Goal: Task Accomplishment & Management: Manage account settings

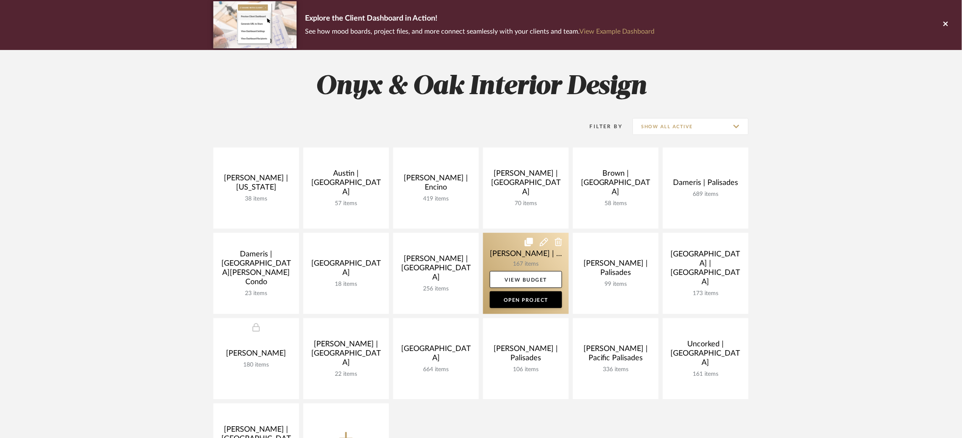
scroll to position [68, 0]
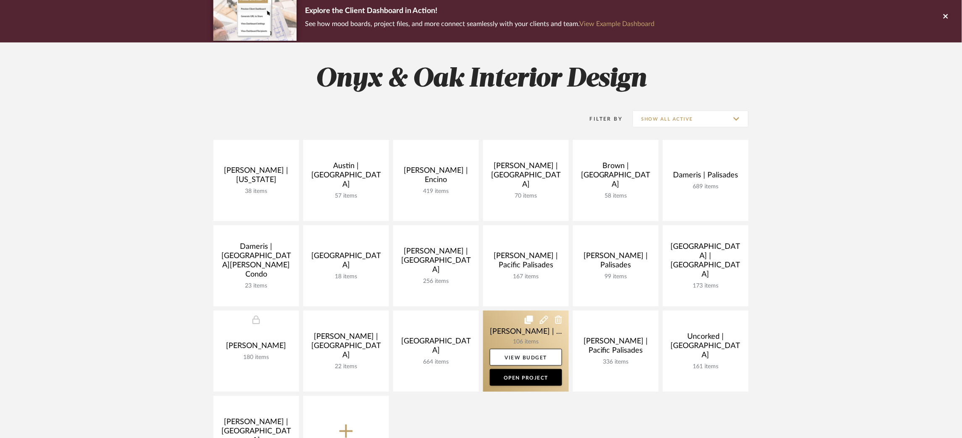
click at [500, 330] on link at bounding box center [526, 351] width 86 height 81
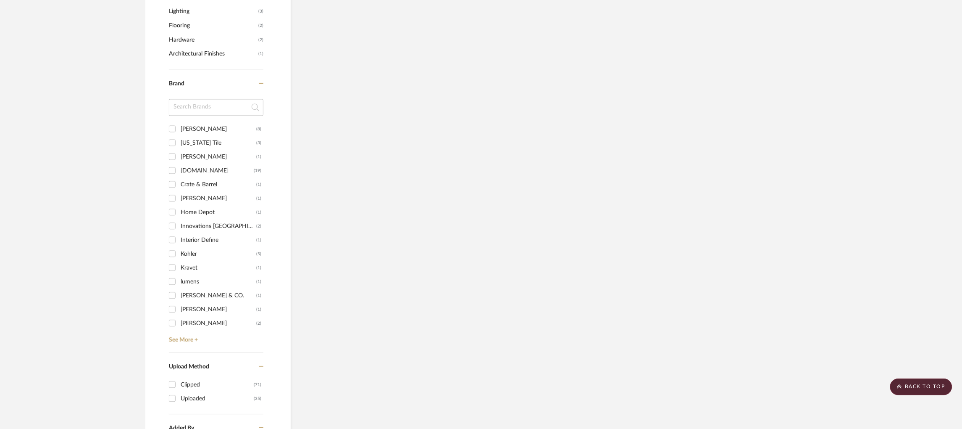
scroll to position [760, 0]
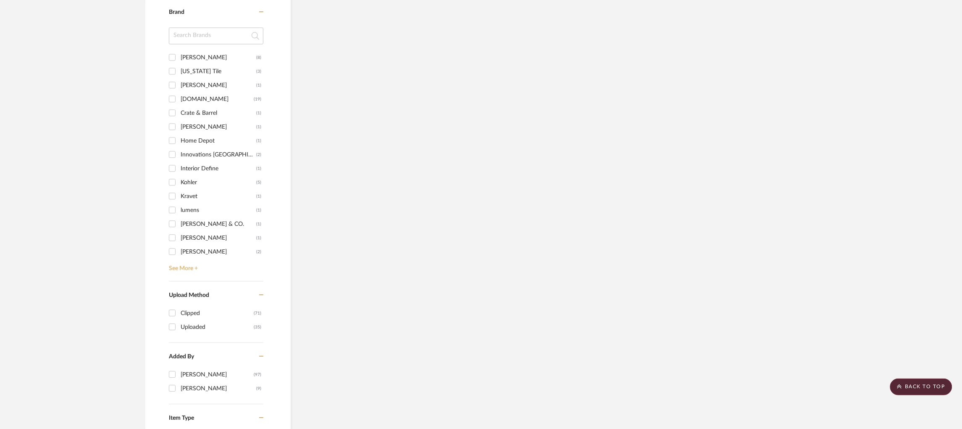
click at [181, 266] on link "See More +" at bounding box center [215, 264] width 97 height 13
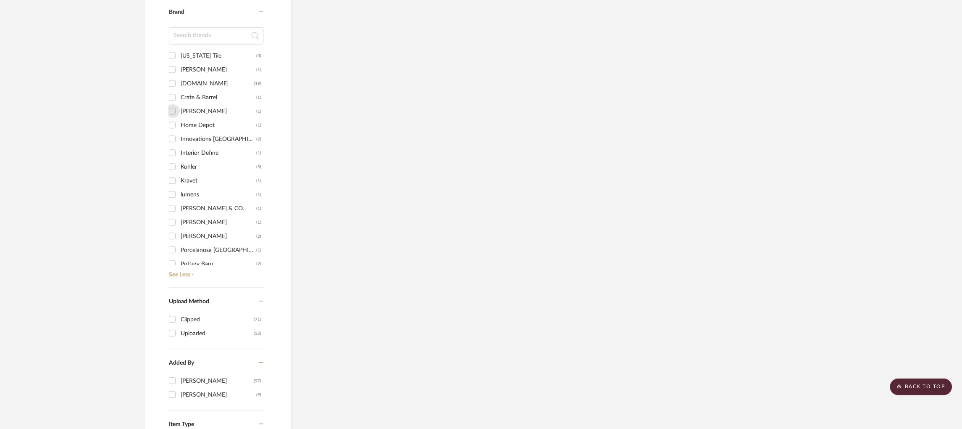
click at [173, 111] on input "Holly Hunt (1)" at bounding box center [172, 110] width 13 height 13
checkbox input "true"
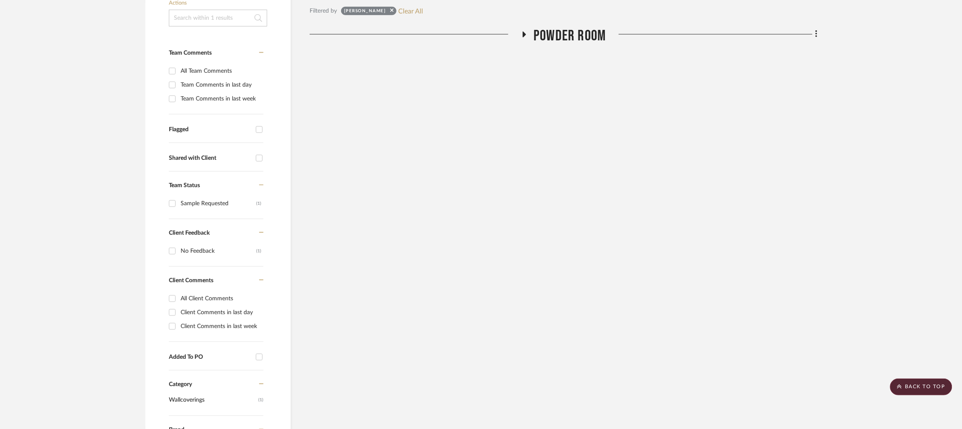
scroll to position [55, 0]
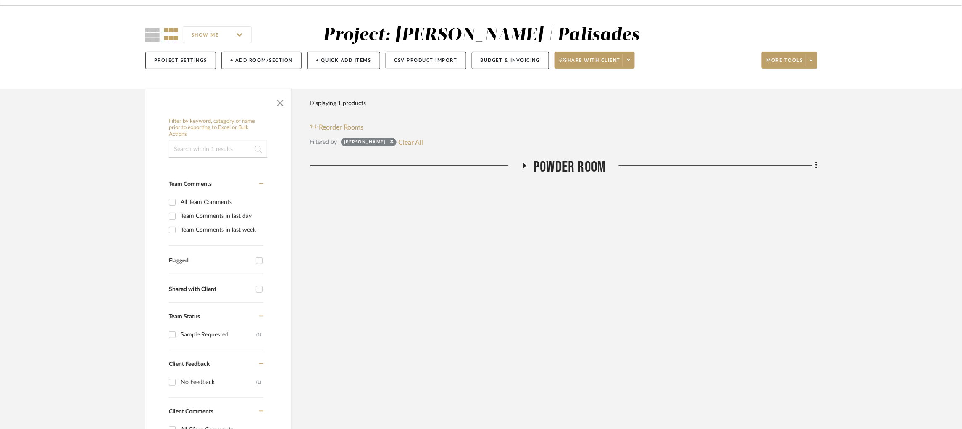
click at [525, 168] on icon at bounding box center [524, 165] width 10 height 6
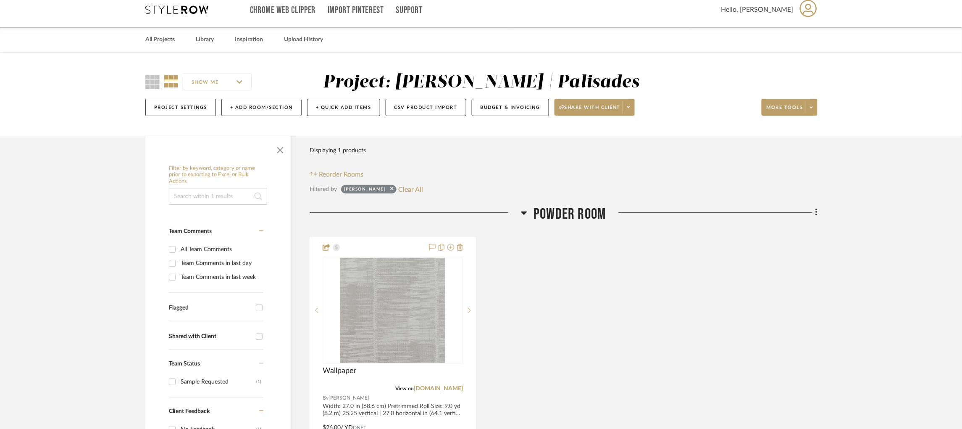
scroll to position [0, 0]
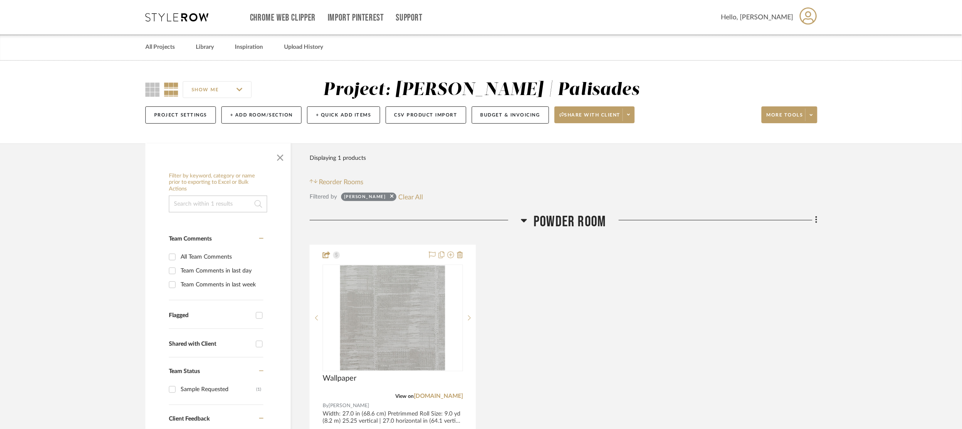
click at [219, 199] on input at bounding box center [218, 203] width 98 height 17
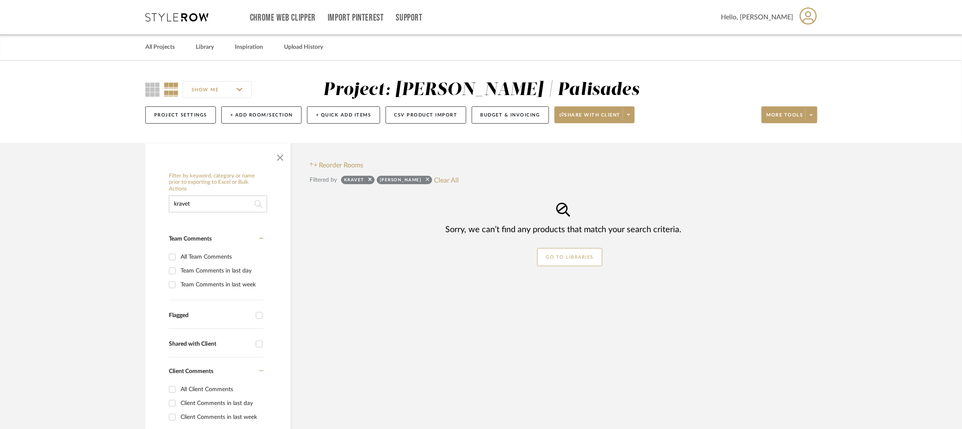
type input "kravet"
click at [426, 178] on icon at bounding box center [427, 178] width 3 height 5
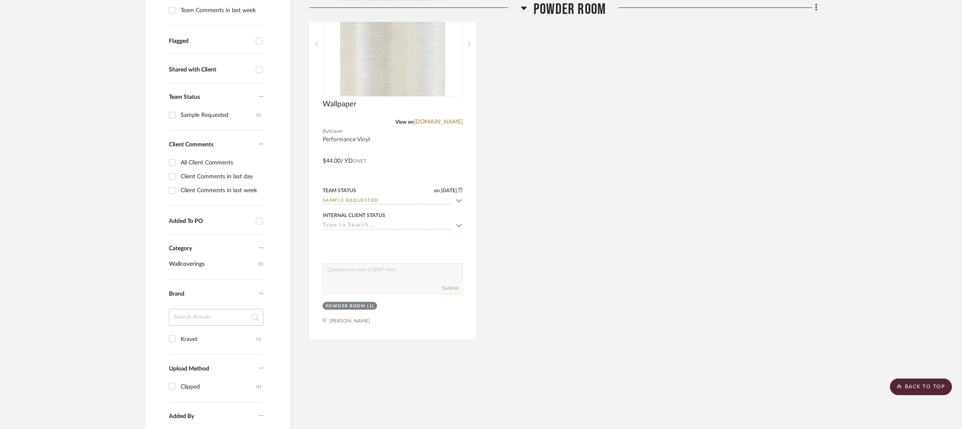
scroll to position [123, 0]
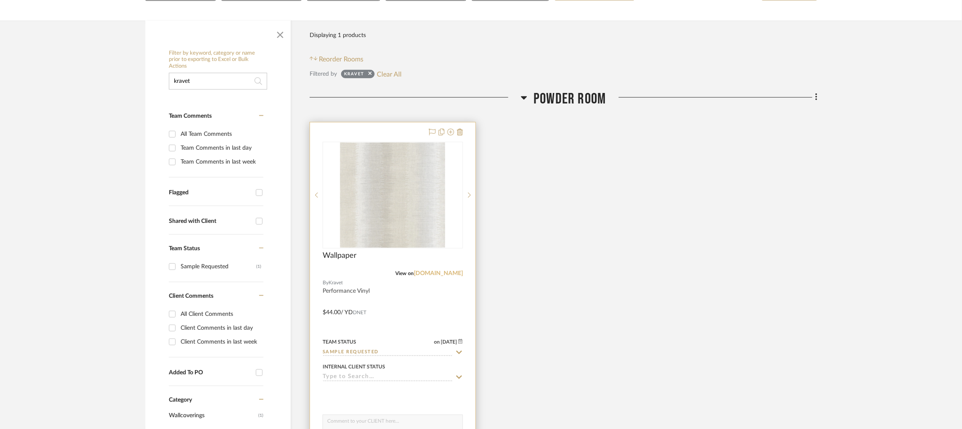
click at [449, 272] on link "kravet.com" at bounding box center [438, 273] width 49 height 6
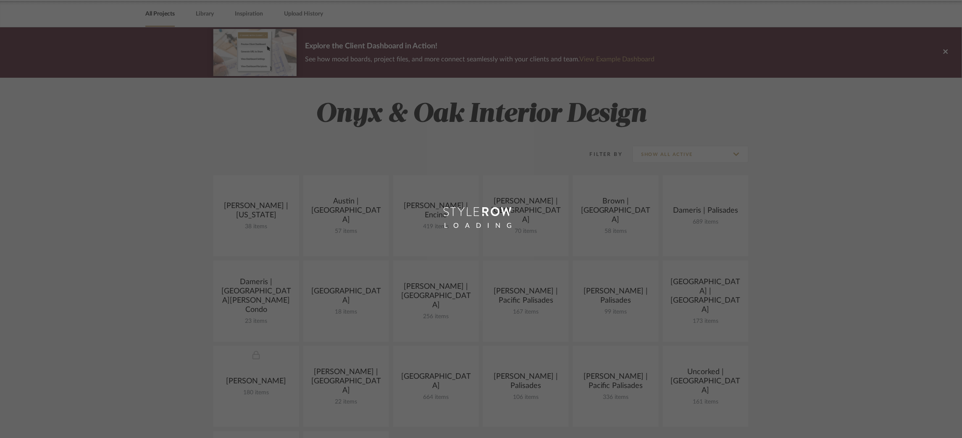
scroll to position [34, 0]
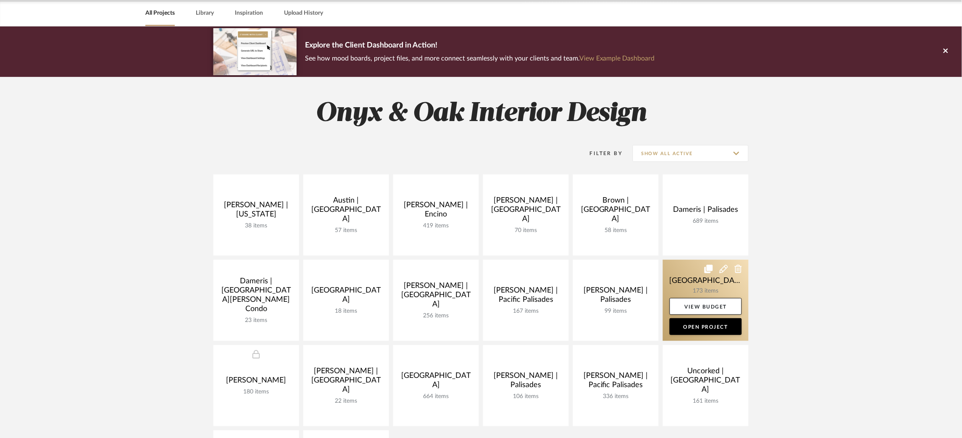
click at [676, 287] on link at bounding box center [706, 300] width 86 height 81
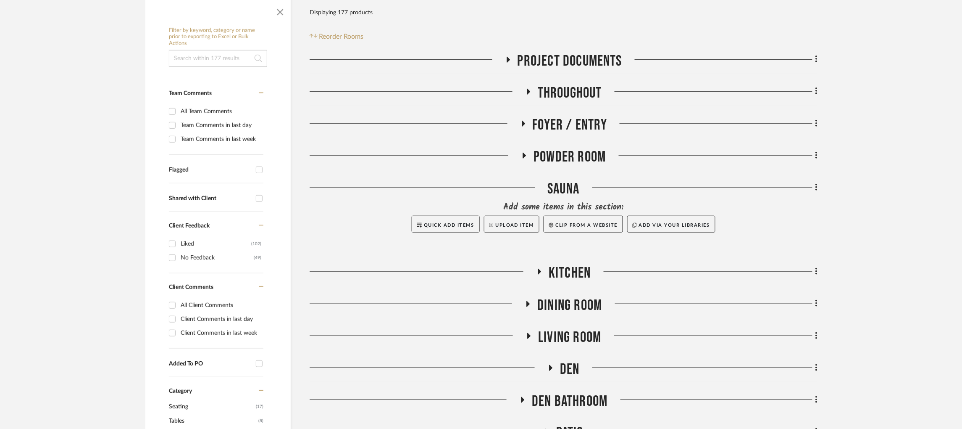
scroll to position [171, 0]
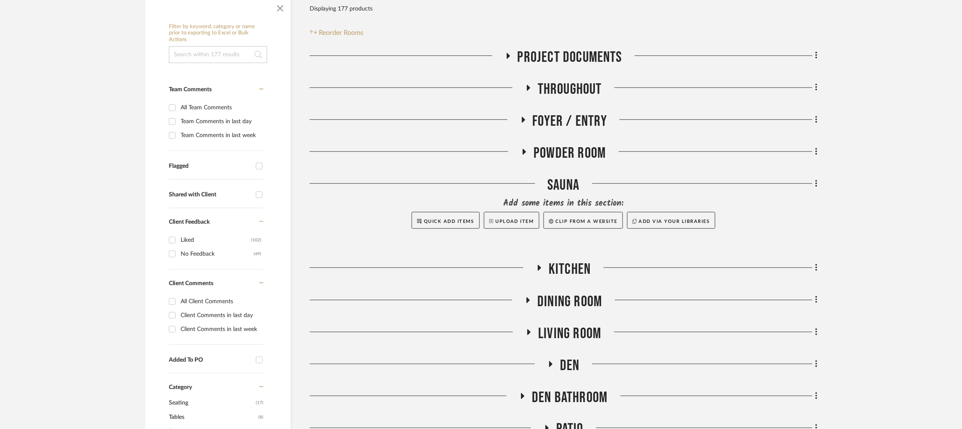
click at [550, 361] on icon at bounding box center [551, 364] width 3 height 6
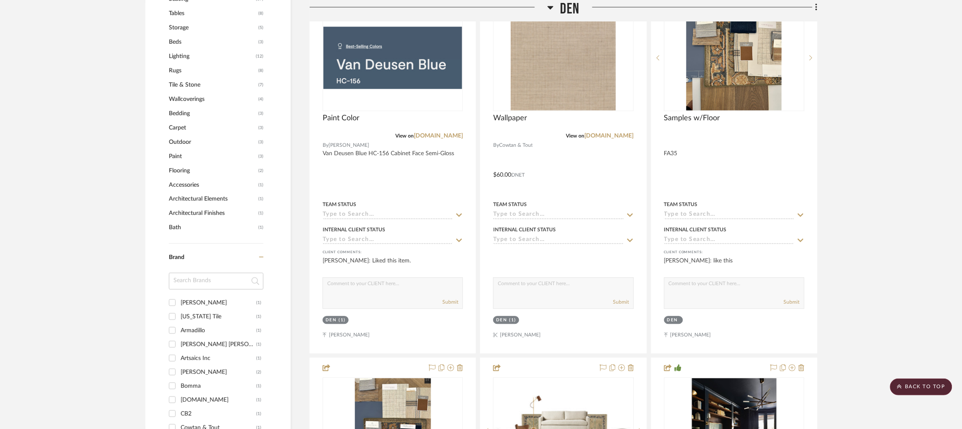
scroll to position [573, 0]
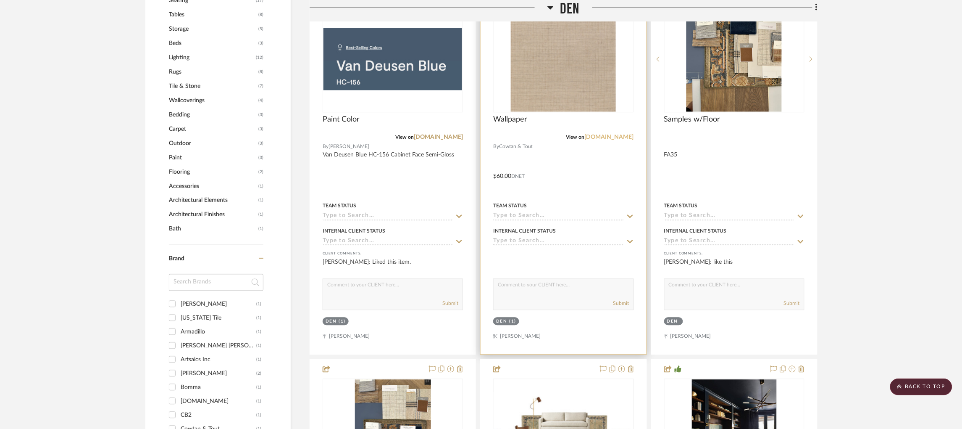
click at [604, 134] on link "[DOMAIN_NAME]" at bounding box center [609, 137] width 49 height 6
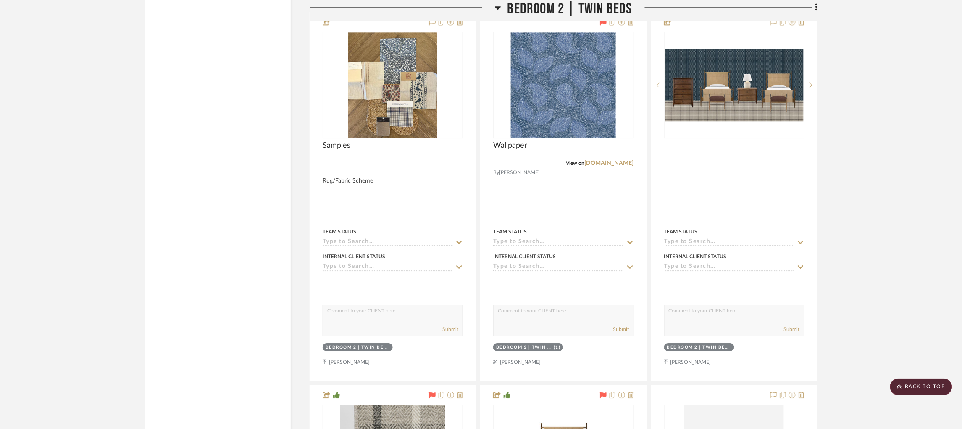
scroll to position [1963, 0]
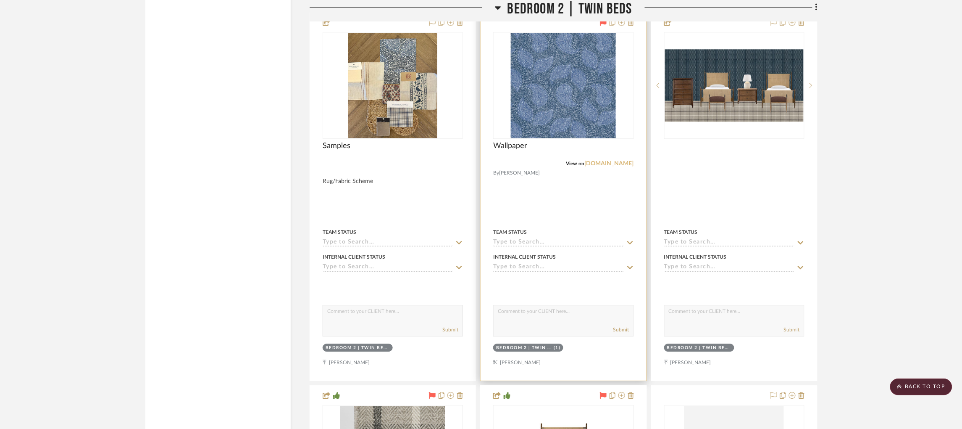
click at [611, 161] on link "[DOMAIN_NAME]" at bounding box center [609, 164] width 49 height 6
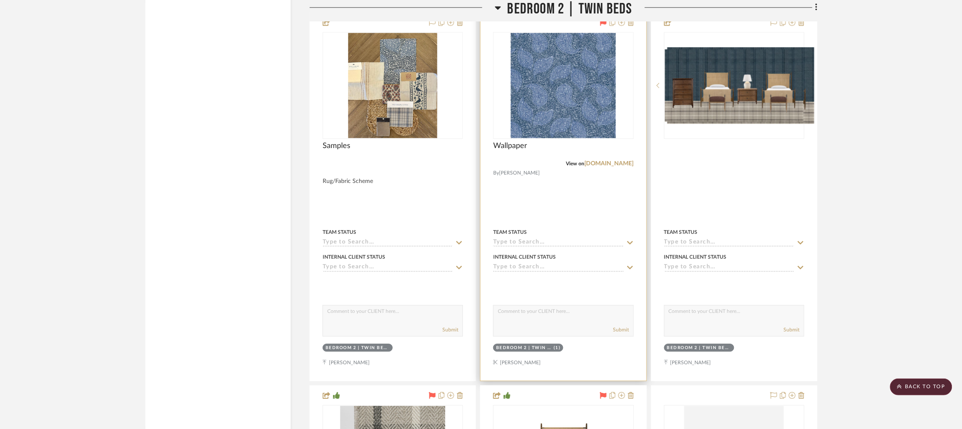
click at [616, 102] on img "0" at bounding box center [563, 85] width 105 height 105
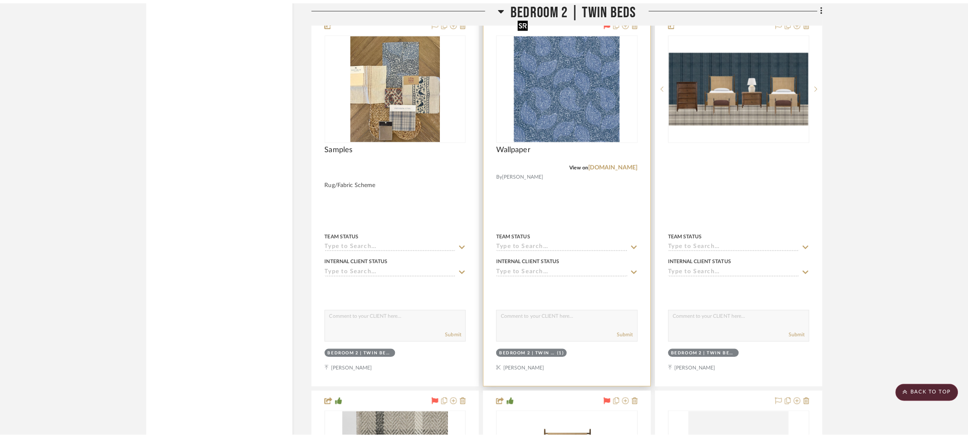
scroll to position [0, 0]
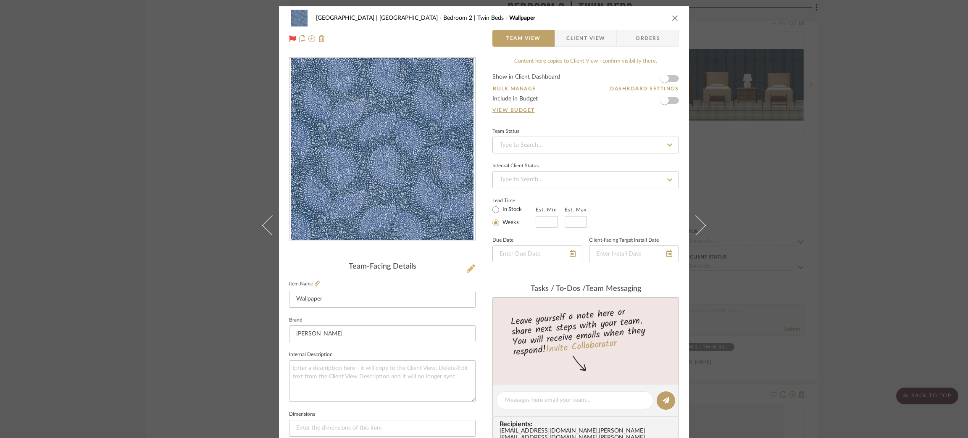
click at [467, 272] on icon at bounding box center [471, 268] width 8 height 8
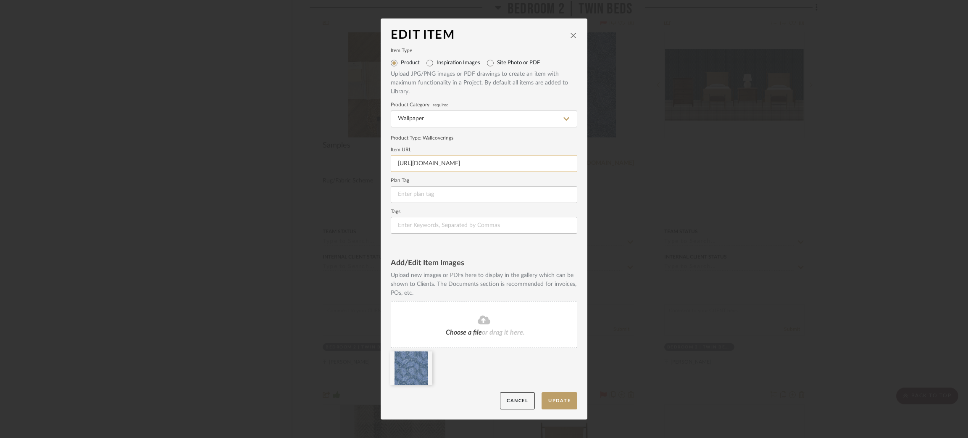
click at [481, 162] on input "https://peterfasano.com/shop/fabrics/nalani/" at bounding box center [484, 163] width 187 height 17
paste input "wallcoverings/nalani-2"
type input "https://peterfasano.com/shop/wallcoverings/nalani-2/"
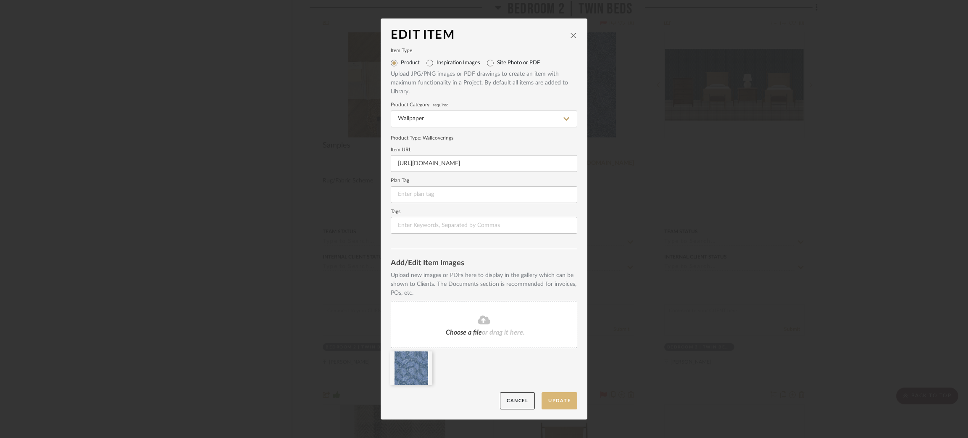
click at [554, 395] on button "Update" at bounding box center [560, 400] width 36 height 17
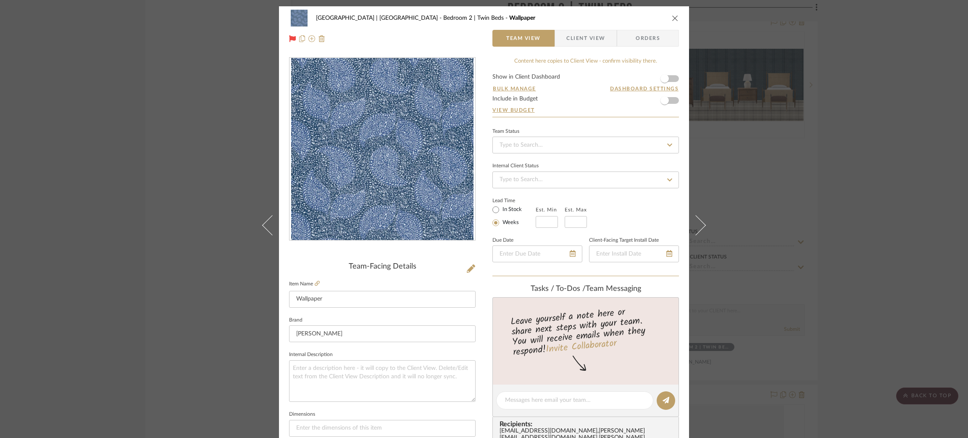
click at [204, 130] on div "Meadow Mountain | Vail Valley Bedroom 2 | Twin Beds Wallpaper Team View Client …" at bounding box center [484, 219] width 968 height 438
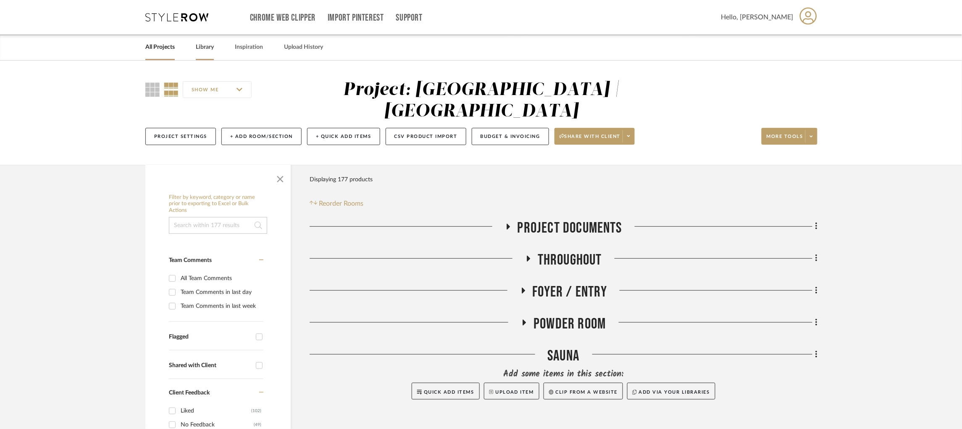
click at [205, 43] on link "Library" at bounding box center [205, 47] width 18 height 11
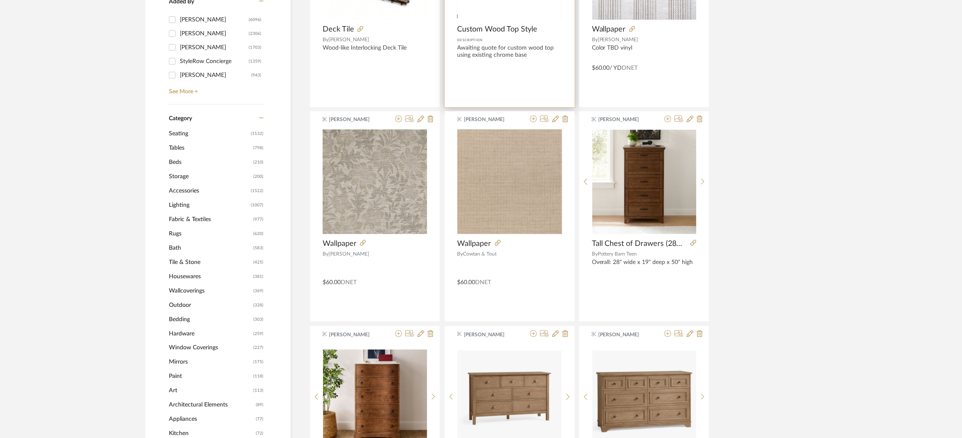
scroll to position [265, 0]
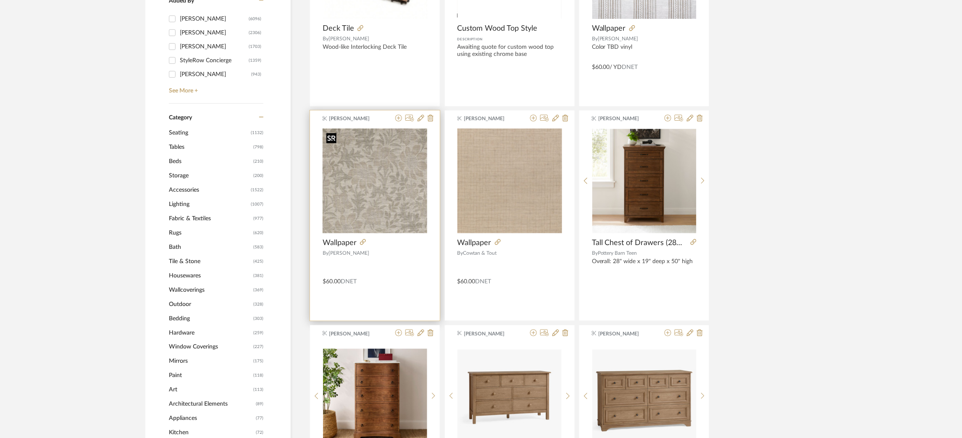
click at [0, 0] on img at bounding box center [0, 0] width 0 height 0
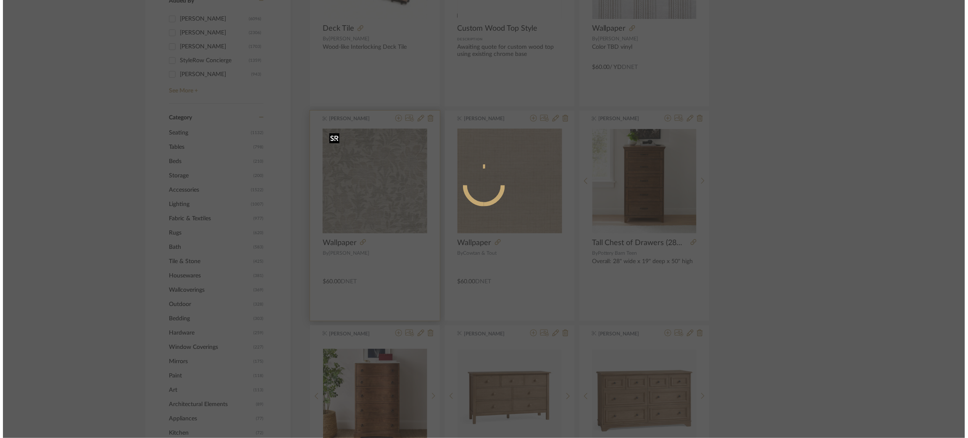
scroll to position [0, 0]
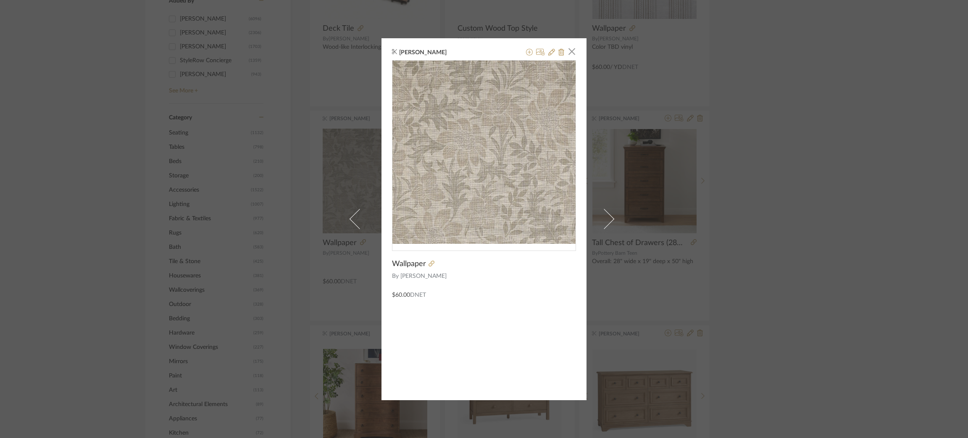
click at [724, 192] on div "Stephanie Youngren × Wallpaper By PHILLIP JEFFERIES $60.00 DNET" at bounding box center [484, 219] width 968 height 438
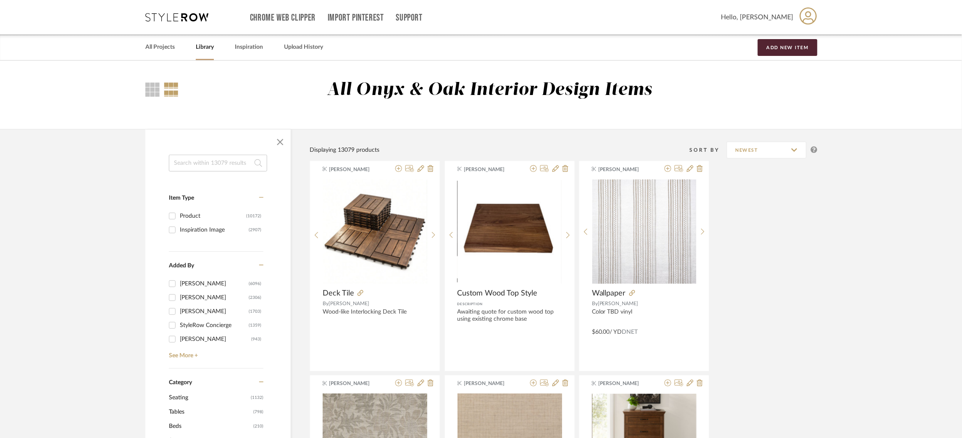
click at [211, 159] on input at bounding box center [218, 163] width 98 height 17
type input "benjamin moore"
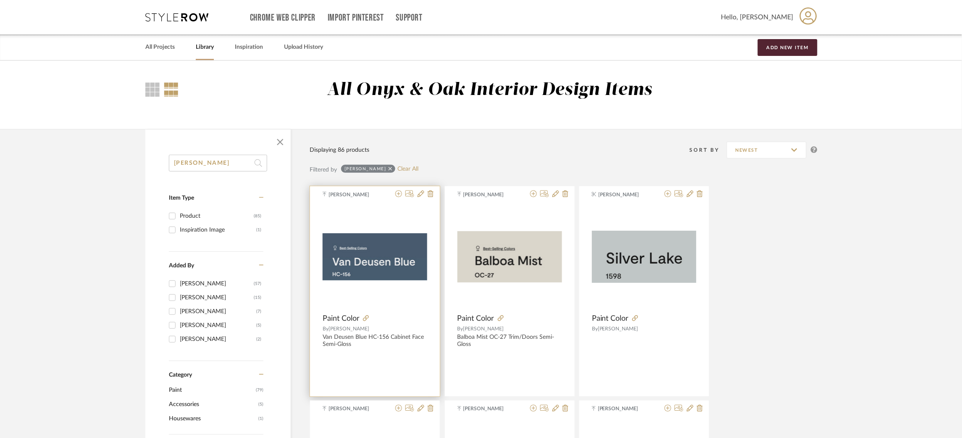
click at [0, 0] on img at bounding box center [0, 0] width 0 height 0
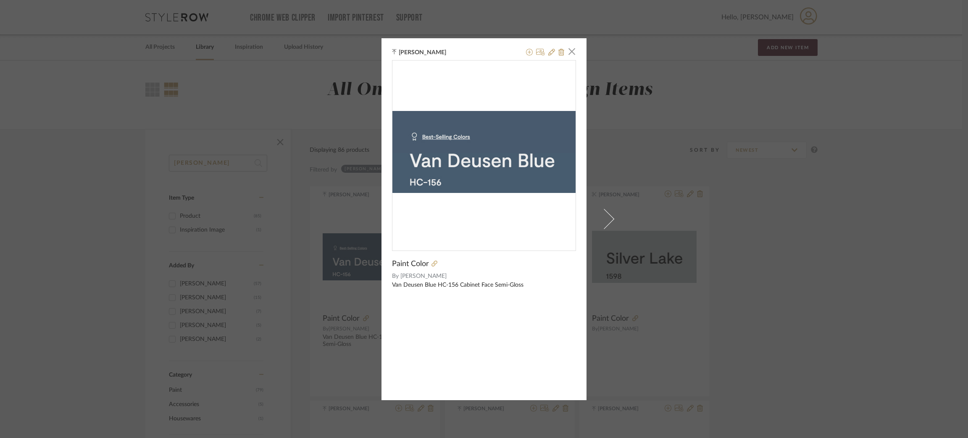
click at [674, 254] on div "Felicia Bushman × Paint Color By Benjamin Moore Van Deusen Blue HC-156 Cabinet …" at bounding box center [484, 219] width 968 height 438
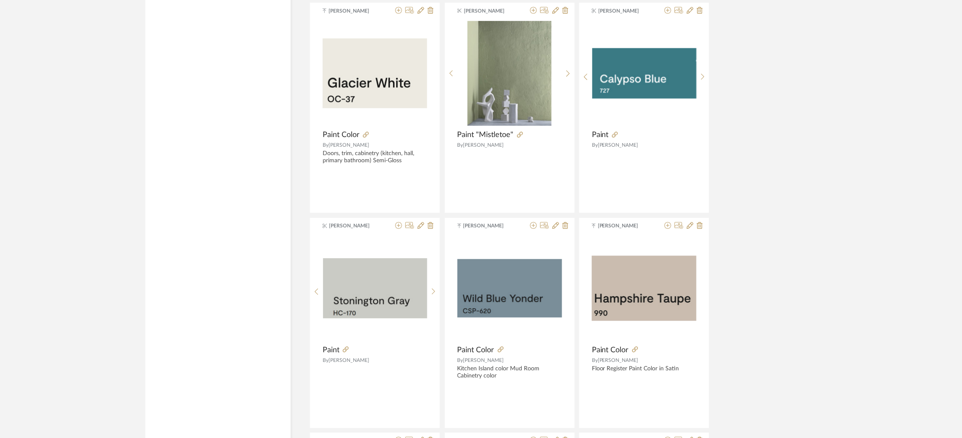
scroll to position [2412, 0]
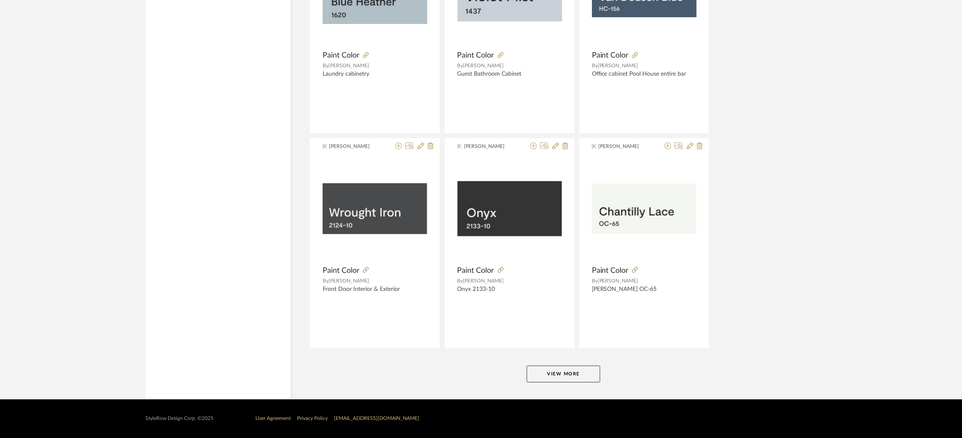
click at [574, 377] on button "View More" at bounding box center [564, 374] width 74 height 17
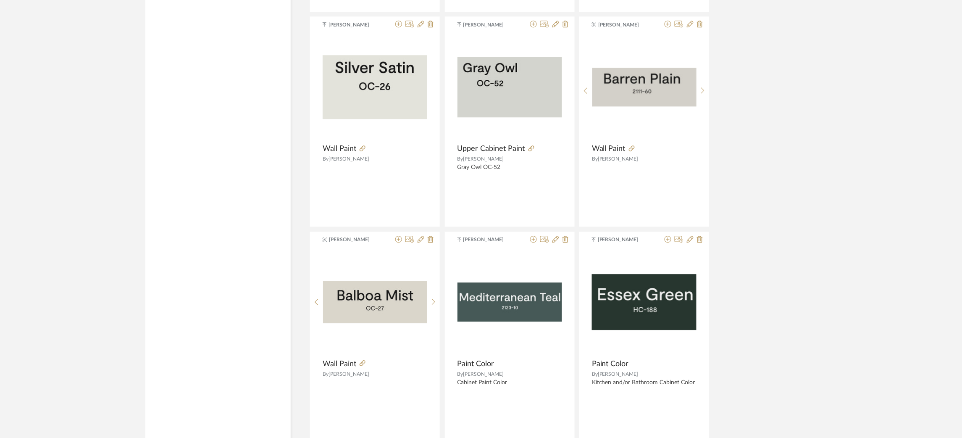
scroll to position [3163, 0]
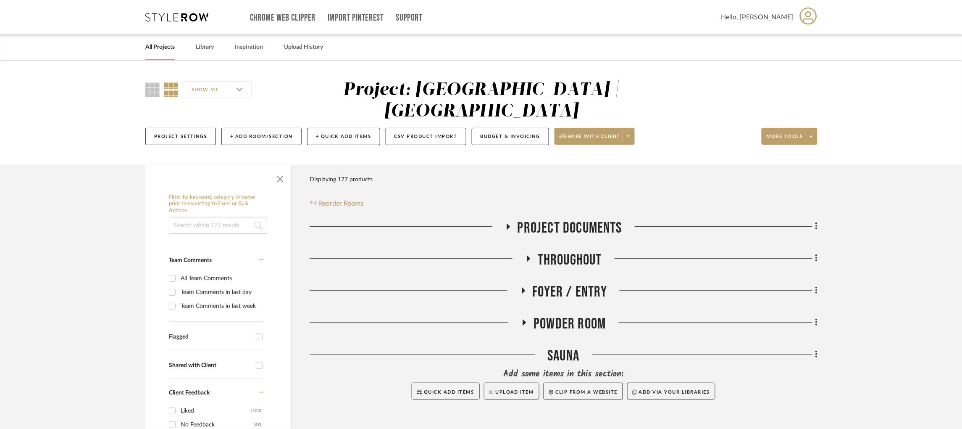
scroll to position [29, 0]
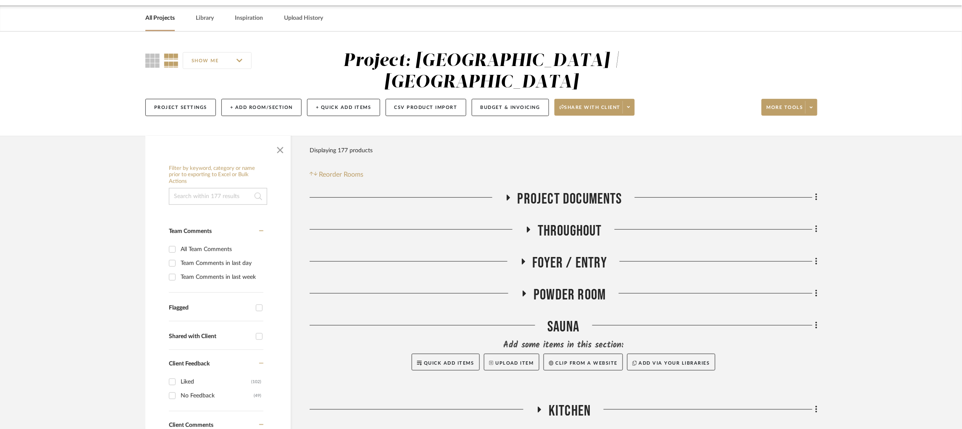
click at [233, 188] on input at bounding box center [218, 196] width 98 height 17
type input "[PERSON_NAME]"
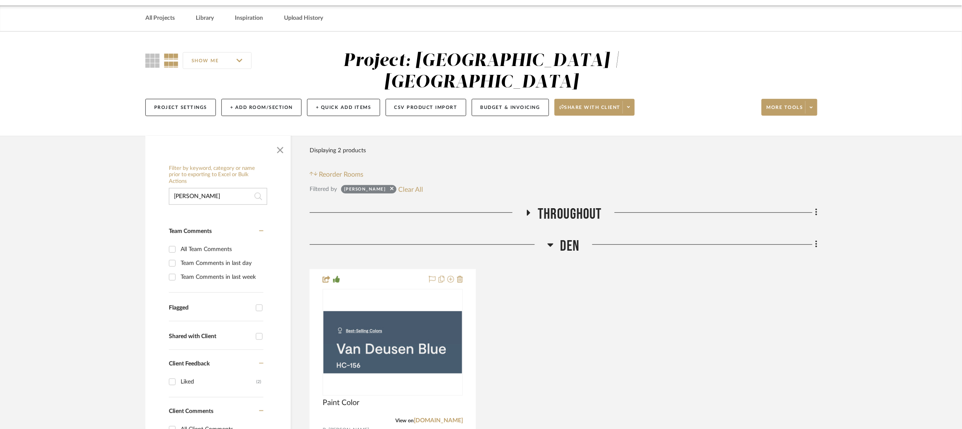
scroll to position [95, 0]
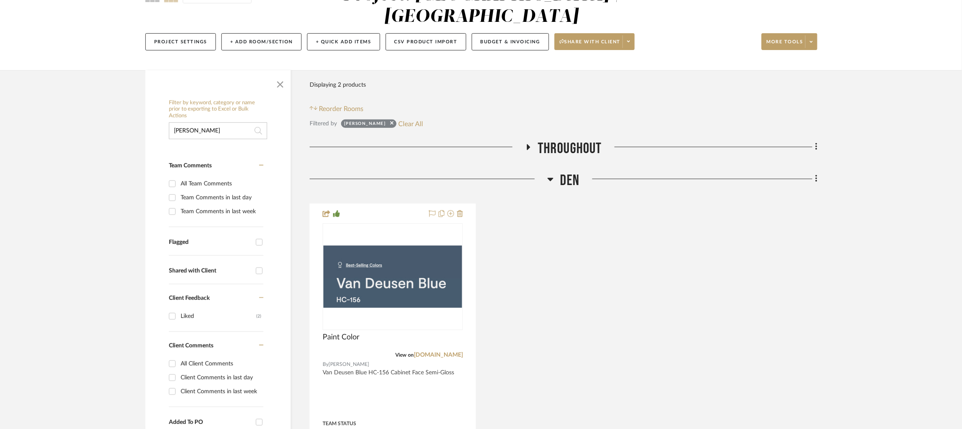
click at [526, 144] on icon at bounding box center [529, 147] width 10 height 6
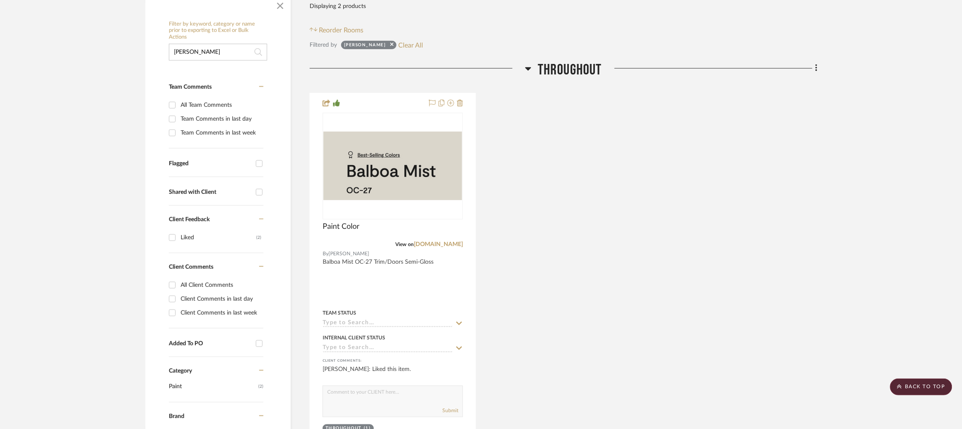
scroll to position [158, 0]
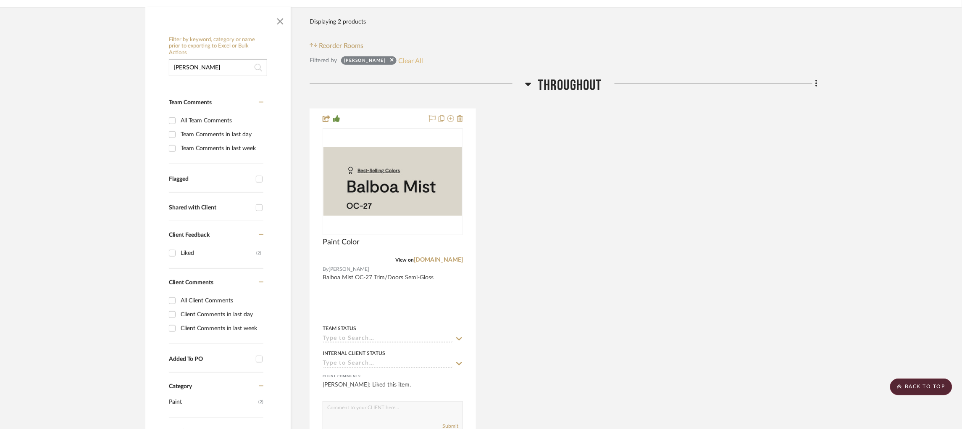
click at [399, 55] on button "Clear All" at bounding box center [411, 60] width 25 height 11
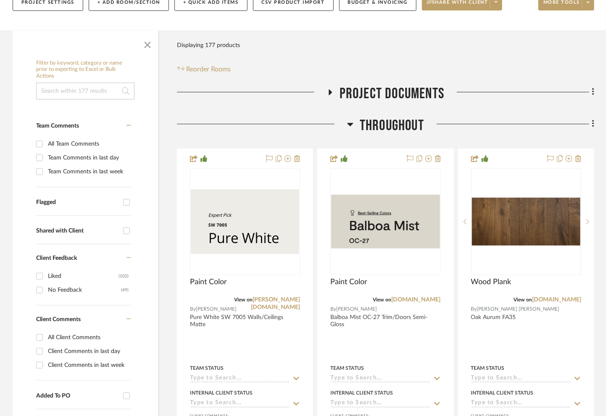
scroll to position [134, 0]
click at [352, 126] on icon at bounding box center [350, 124] width 6 height 10
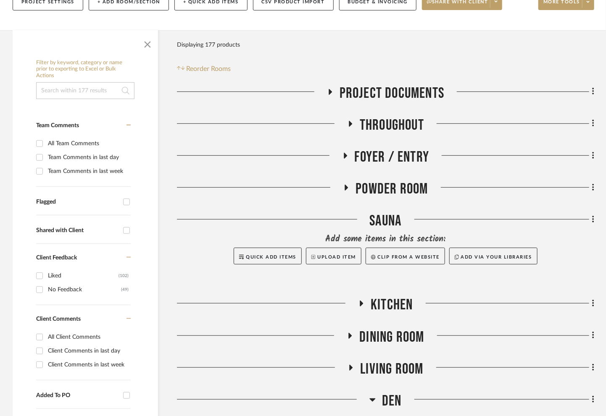
scroll to position [255, 0]
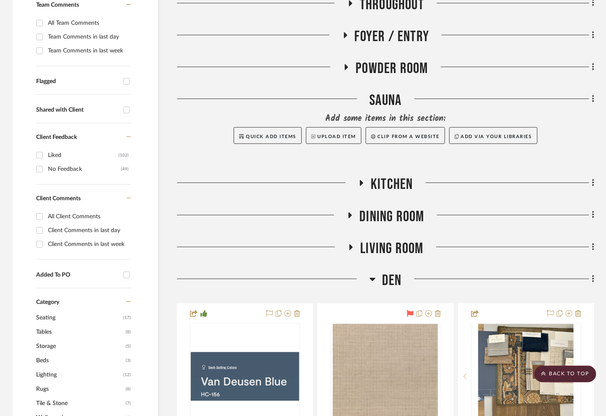
click at [361, 183] on icon at bounding box center [361, 183] width 3 height 6
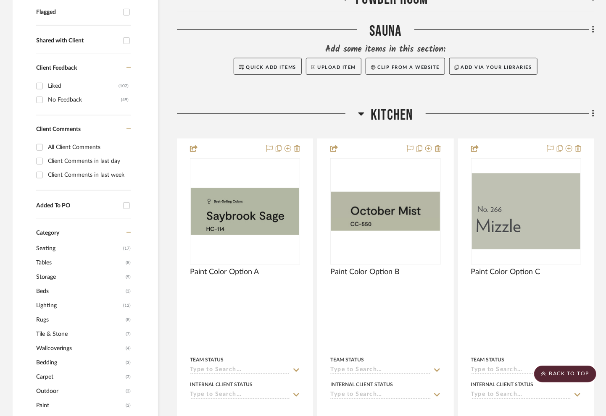
scroll to position [327, 0]
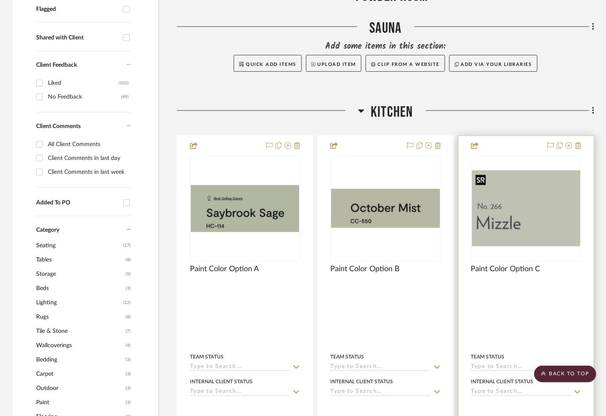
click at [0, 0] on img at bounding box center [0, 0] width 0 height 0
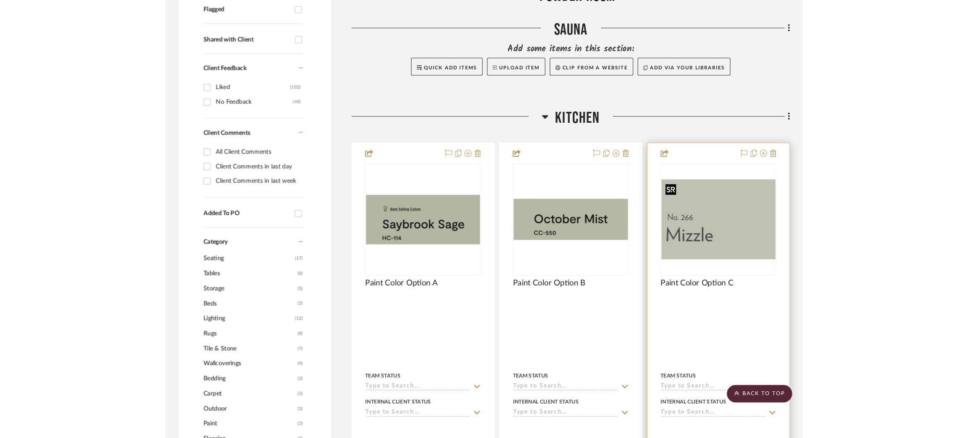
scroll to position [0, 0]
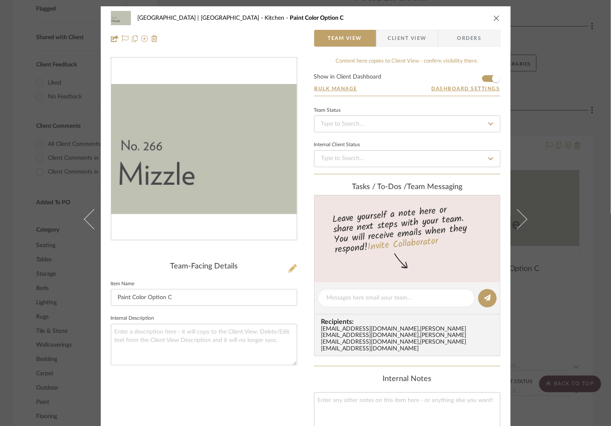
click at [289, 270] on icon at bounding box center [293, 268] width 8 height 8
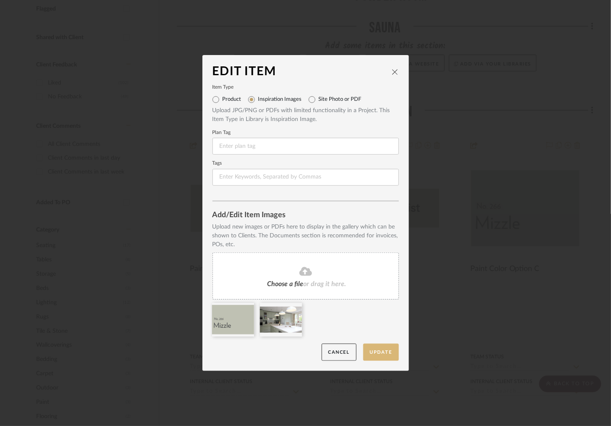
click at [374, 355] on button "Update" at bounding box center [381, 352] width 36 height 17
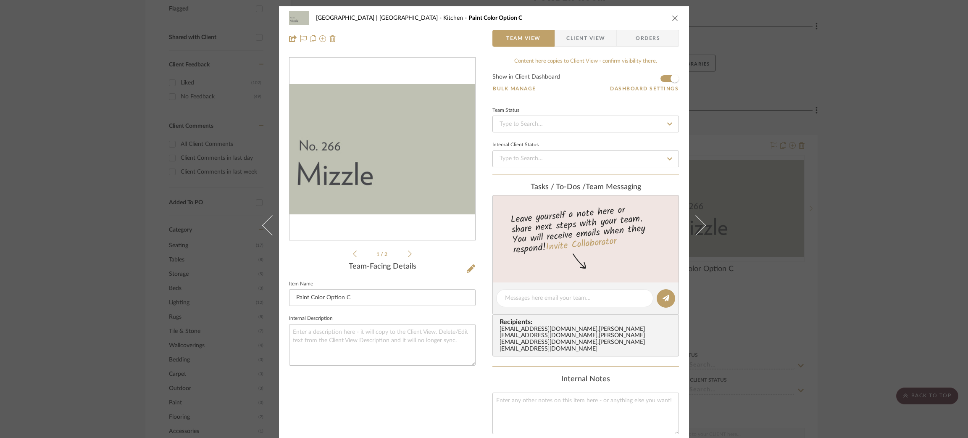
click at [408, 254] on icon at bounding box center [410, 254] width 4 height 8
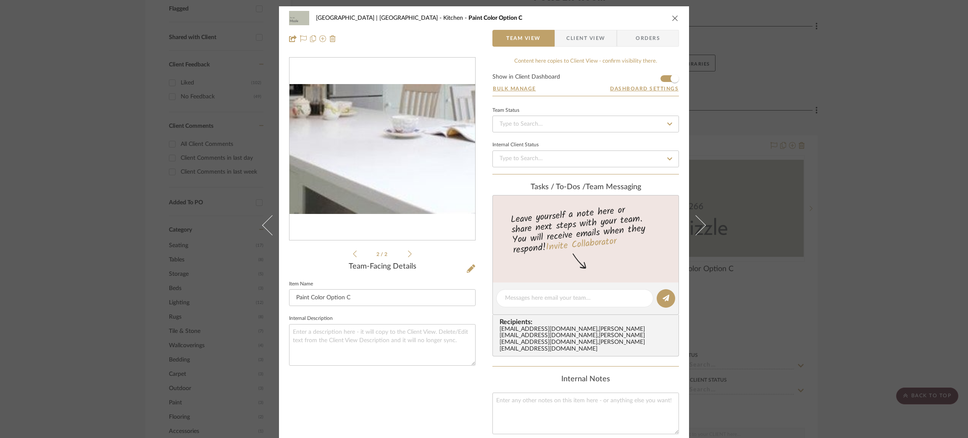
click at [396, 186] on img "1" at bounding box center [383, 149] width 186 height 114
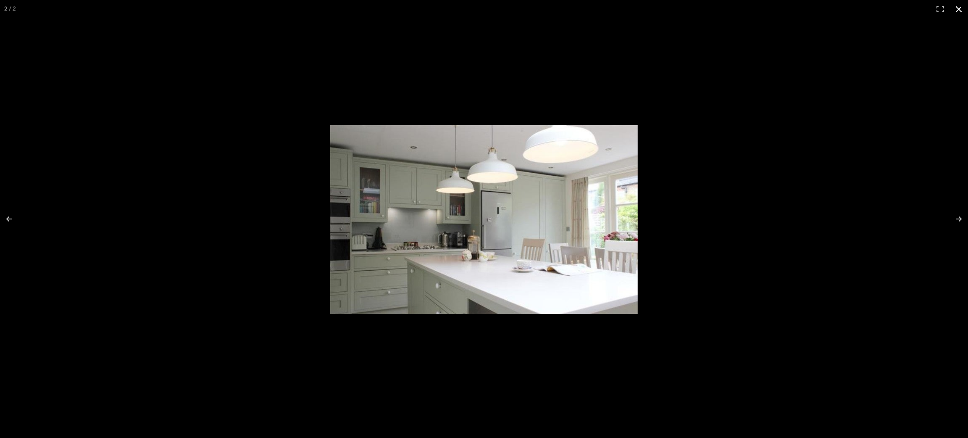
click at [747, 155] on div at bounding box center [558, 228] width 456 height 206
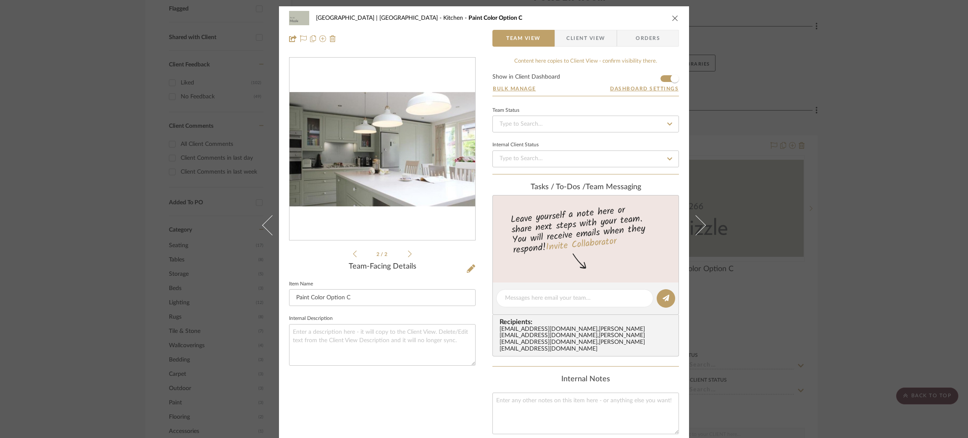
click at [727, 181] on div "Meadow Mountain | [GEOGRAPHIC_DATA] Kitchen Paint Color Option C Team View Clie…" at bounding box center [484, 219] width 968 height 438
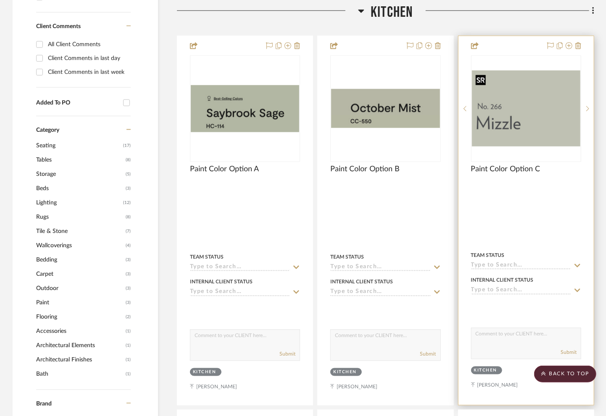
scroll to position [430, 0]
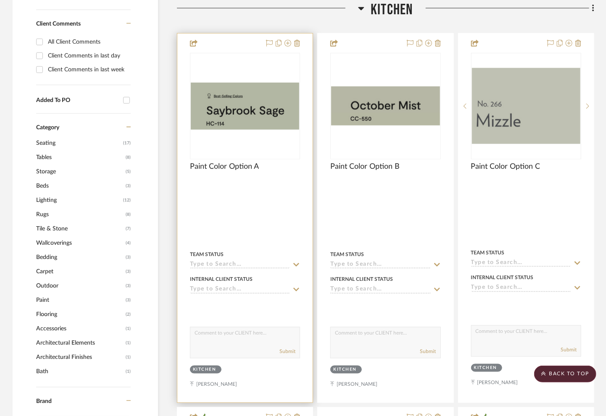
click at [235, 109] on img "0" at bounding box center [245, 106] width 108 height 47
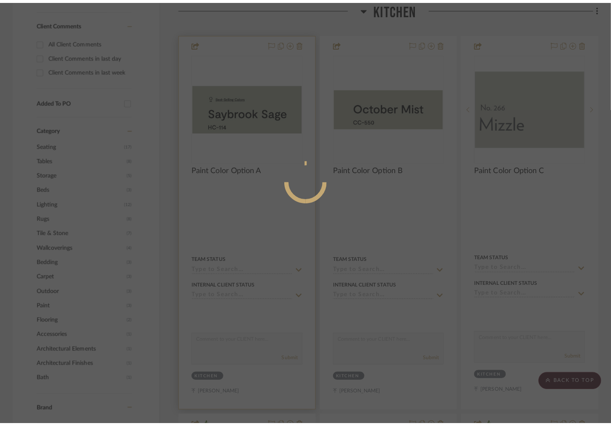
scroll to position [0, 0]
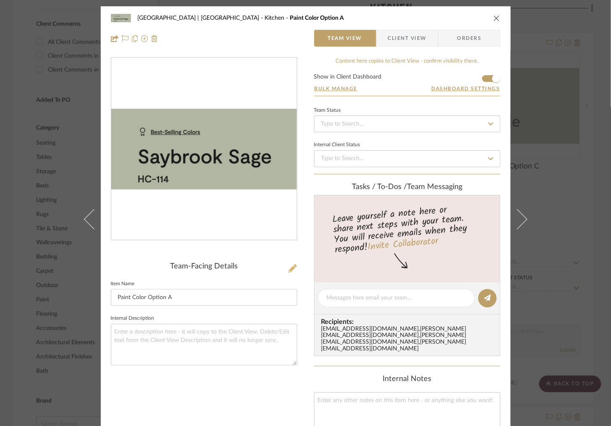
click at [293, 266] on icon at bounding box center [293, 268] width 8 height 8
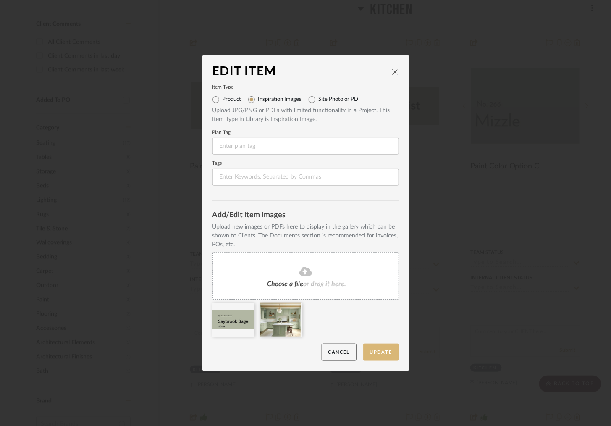
click at [372, 350] on button "Update" at bounding box center [381, 352] width 36 height 17
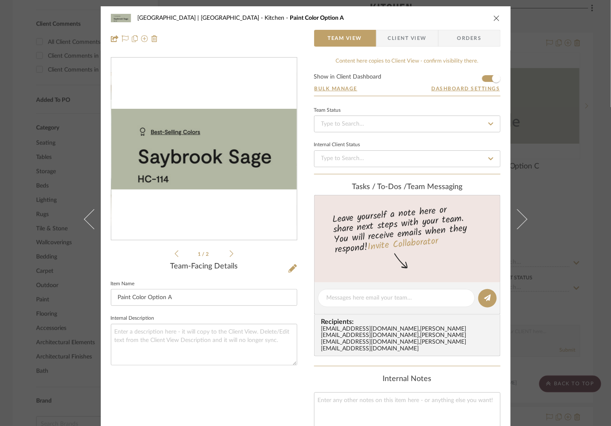
click at [548, 114] on div "Meadow Mountain | [GEOGRAPHIC_DATA] Kitchen Paint Color Option A Team View Clie…" at bounding box center [305, 213] width 611 height 426
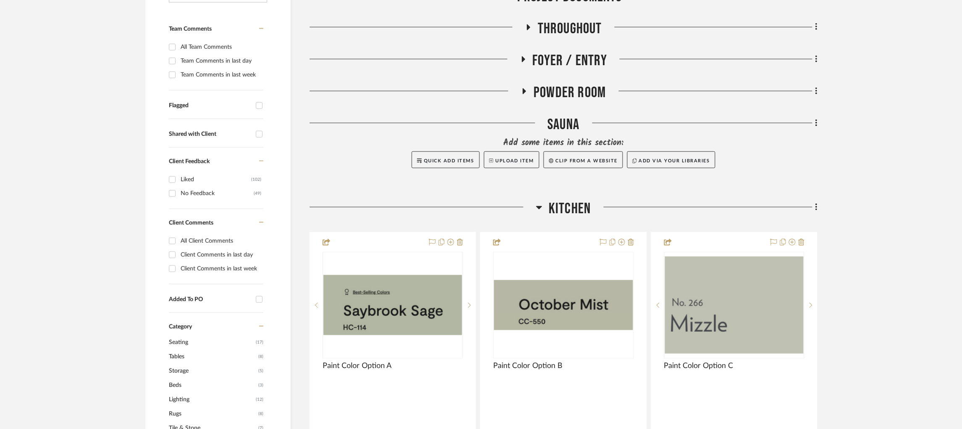
scroll to position [232, 0]
click at [539, 201] on icon at bounding box center [539, 206] width 6 height 10
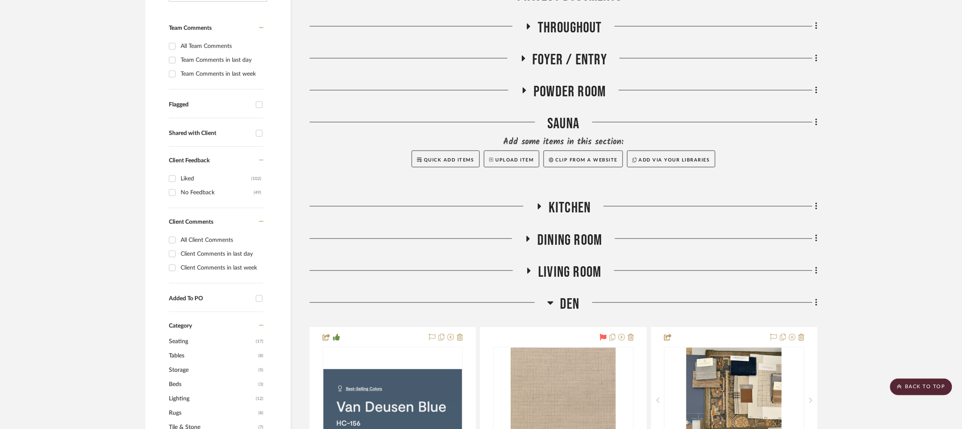
click at [524, 87] on icon at bounding box center [524, 90] width 3 height 6
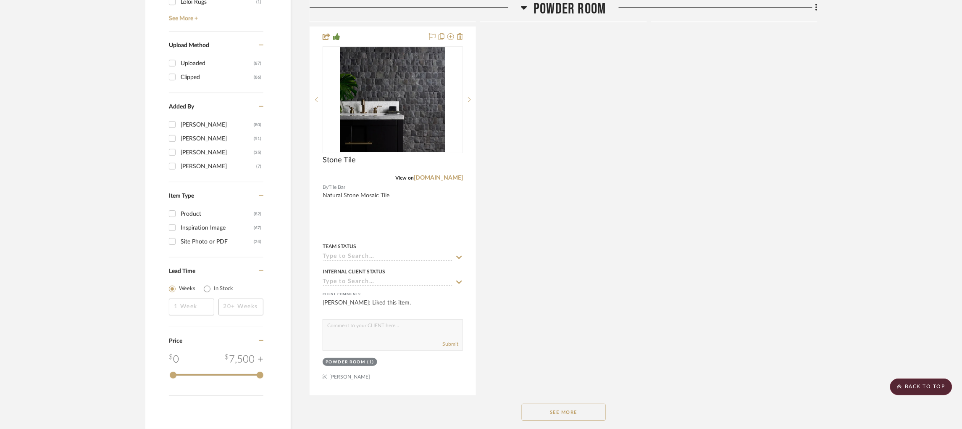
scroll to position [1071, 0]
click at [548, 402] on button "See More" at bounding box center [564, 410] width 84 height 17
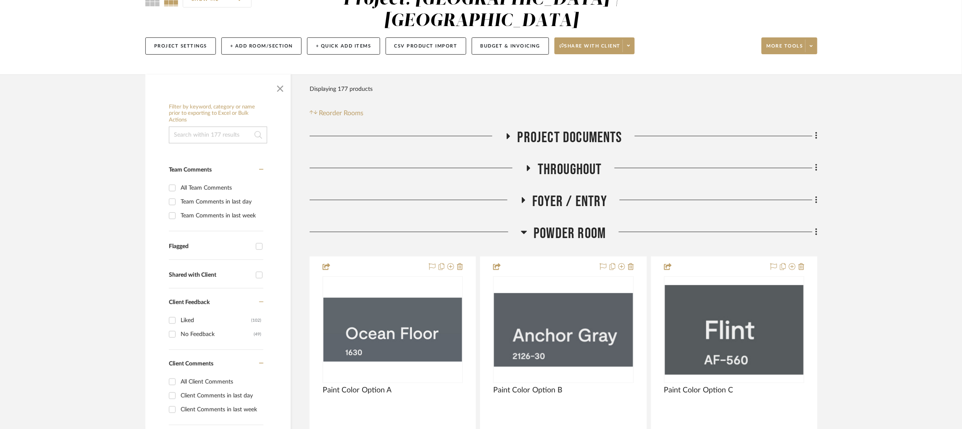
scroll to position [91, 0]
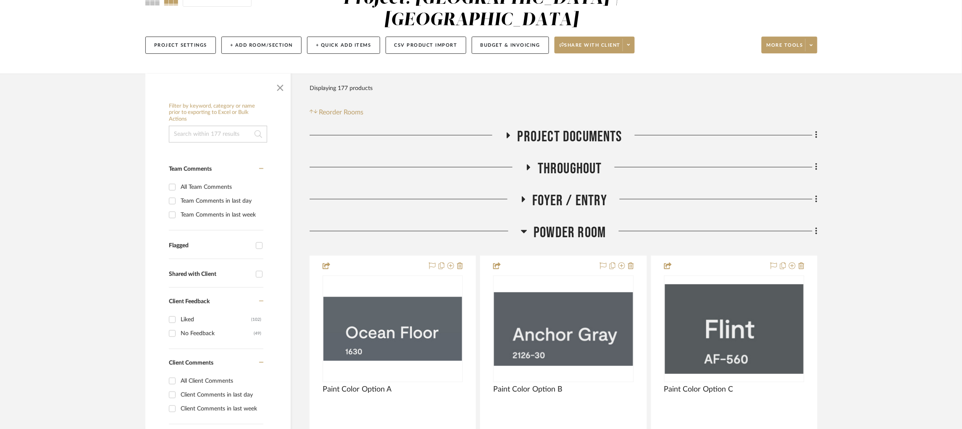
click at [523, 196] on icon at bounding box center [523, 199] width 3 height 6
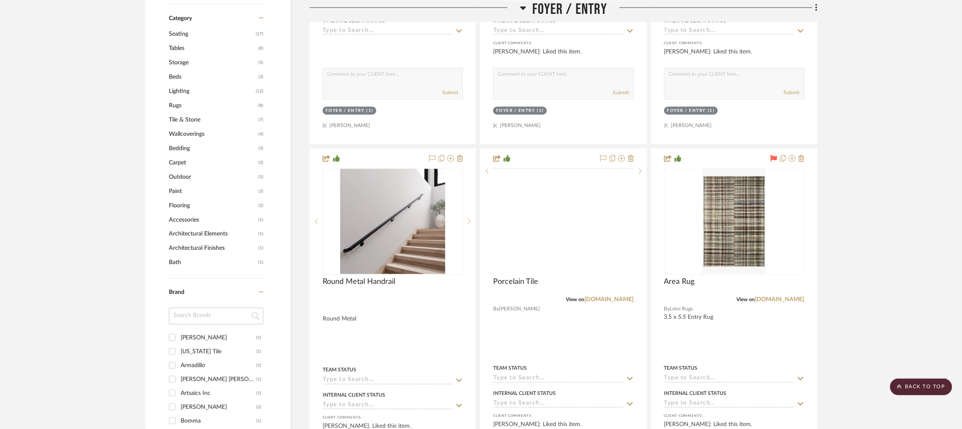
scroll to position [540, 0]
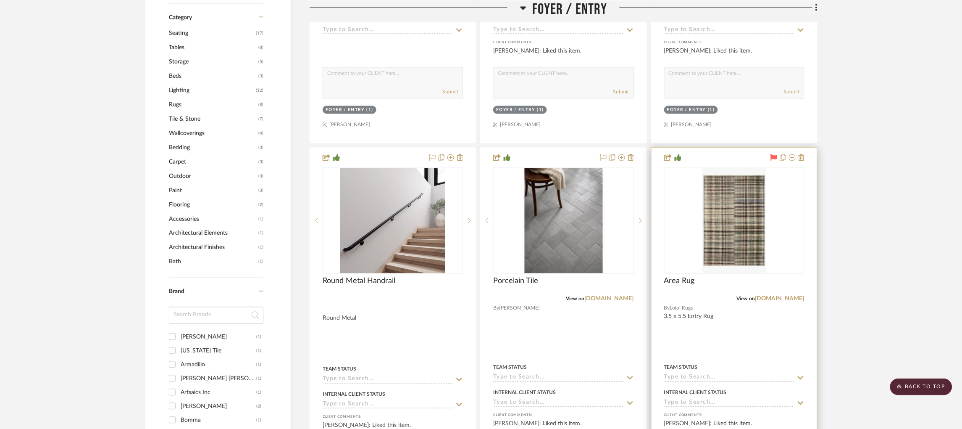
click at [786, 295] on div "View on [DOMAIN_NAME]" at bounding box center [734, 299] width 140 height 8
click at [790, 296] on link "[DOMAIN_NAME]" at bounding box center [780, 299] width 49 height 6
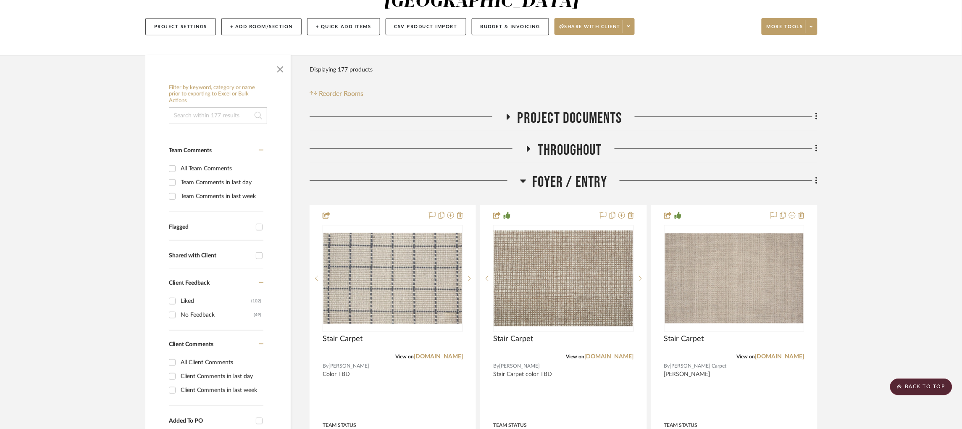
scroll to position [0, 0]
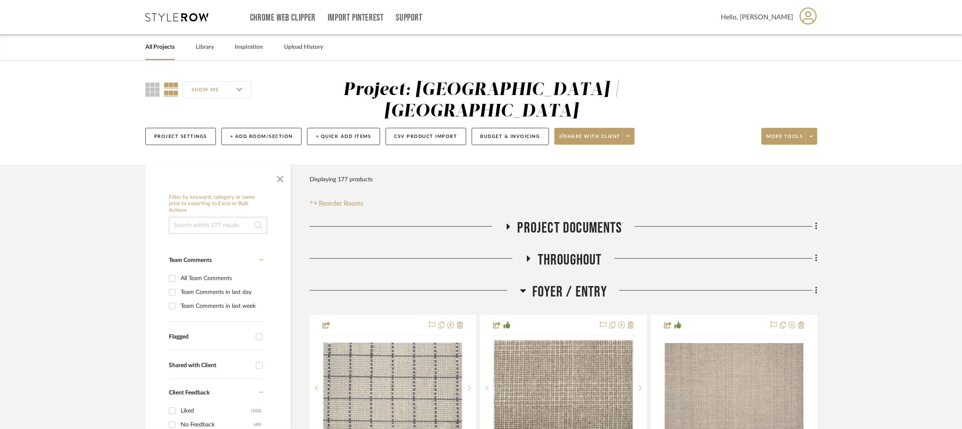
click at [525, 255] on fa-icon at bounding box center [528, 261] width 6 height 12
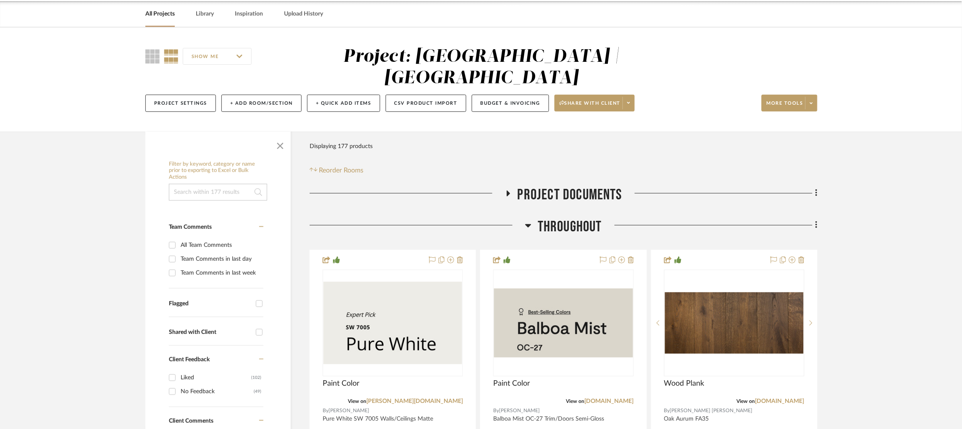
scroll to position [36, 0]
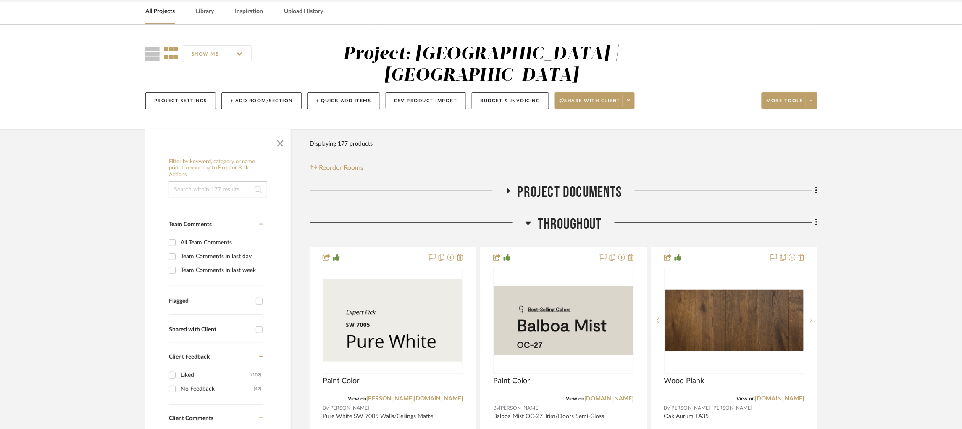
click at [506, 187] on icon at bounding box center [508, 190] width 10 height 6
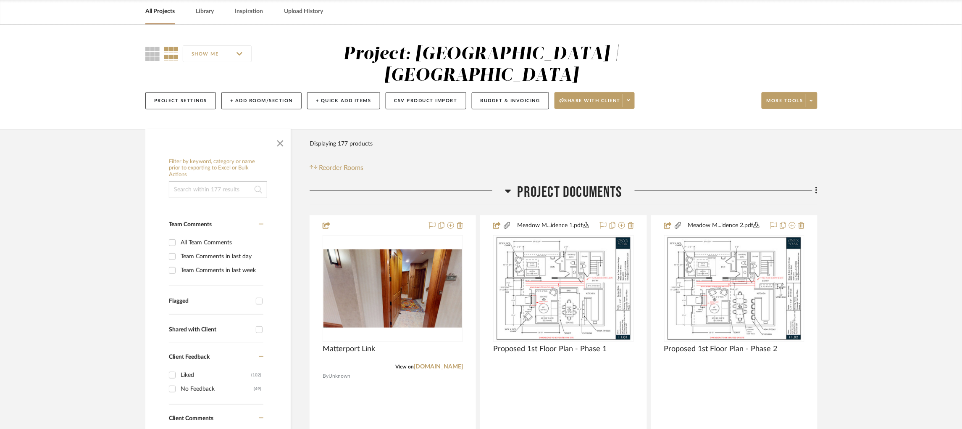
click at [506, 186] on icon at bounding box center [508, 191] width 6 height 10
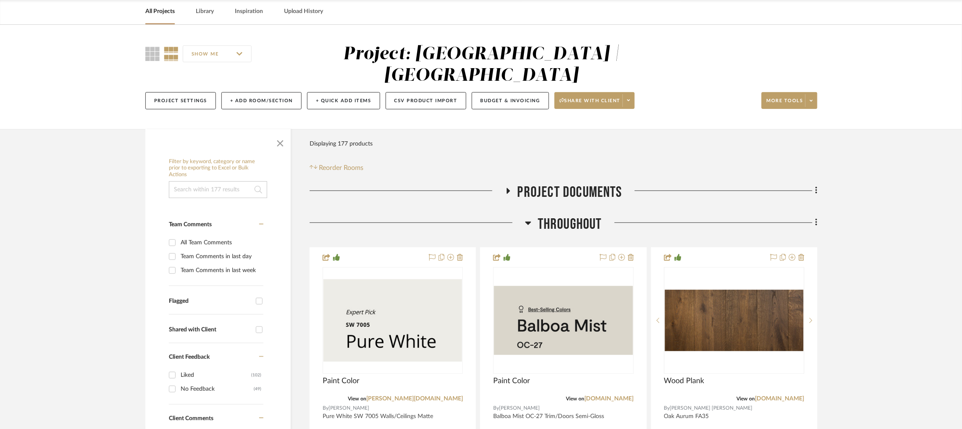
click at [528, 221] on icon at bounding box center [529, 222] width 6 height 3
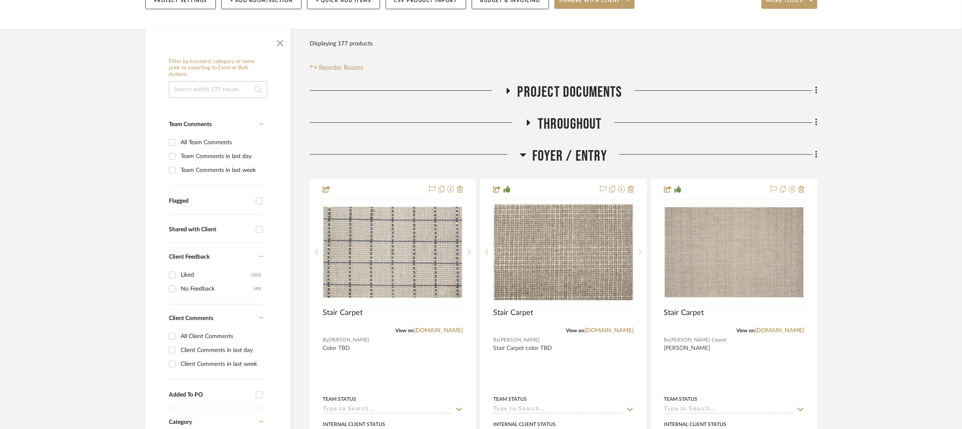
scroll to position [137, 0]
click at [521, 149] on icon at bounding box center [523, 154] width 6 height 10
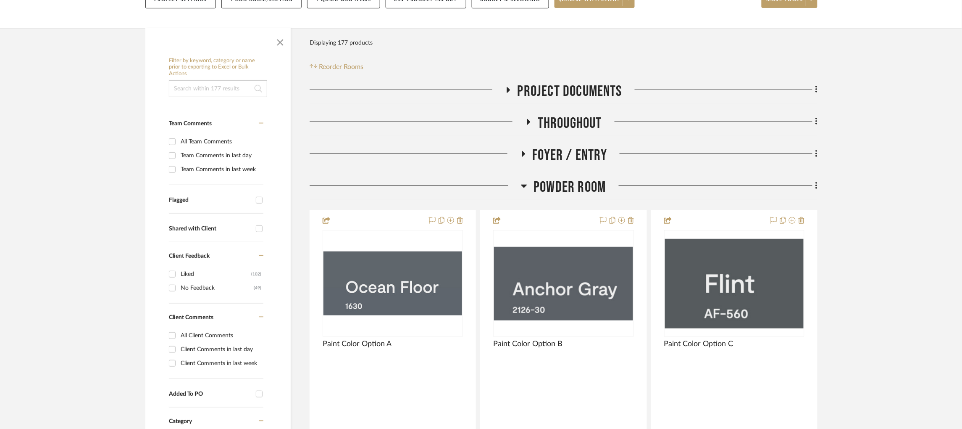
click at [523, 184] on icon at bounding box center [524, 185] width 6 height 3
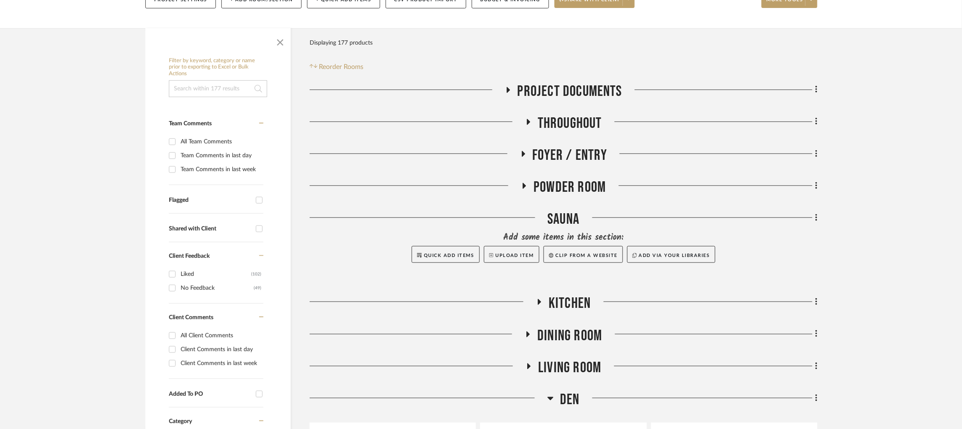
scroll to position [205, 0]
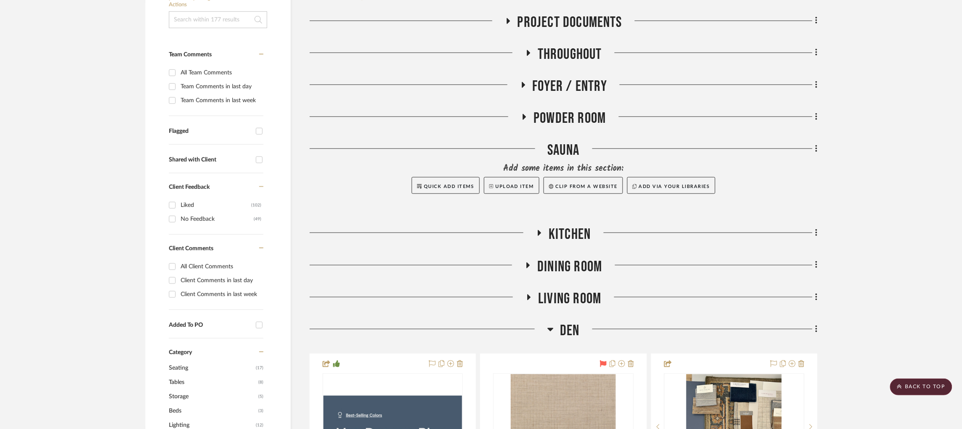
click at [526, 294] on icon at bounding box center [529, 297] width 10 height 6
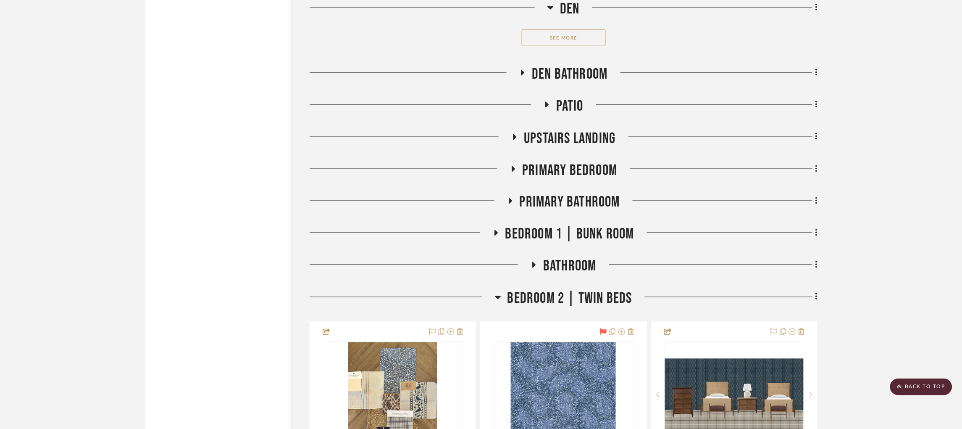
scroll to position [2815, 0]
